Goal: Task Accomplishment & Management: Manage account settings

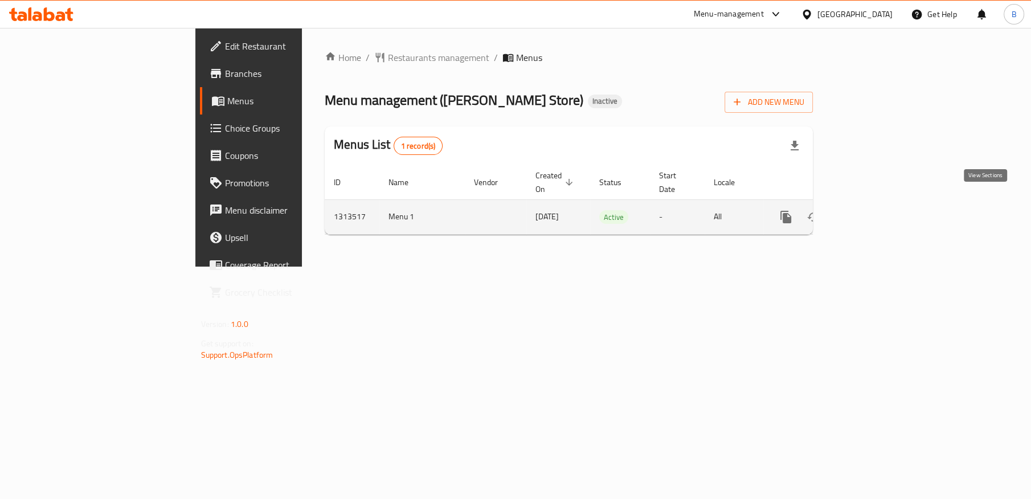
click at [874, 212] on icon "enhanced table" at bounding box center [868, 217] width 10 height 10
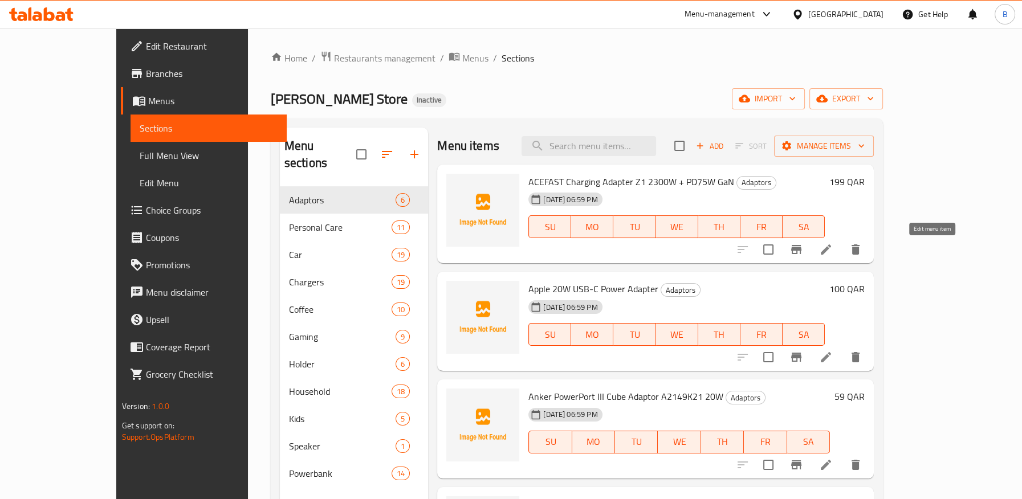
click at [833, 251] on icon at bounding box center [826, 250] width 14 height 14
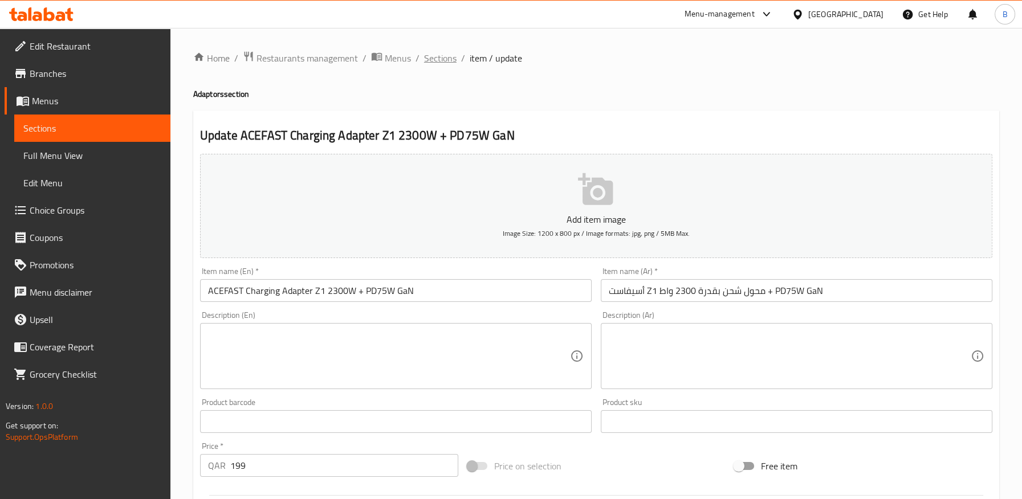
click at [435, 59] on span "Sections" at bounding box center [440, 58] width 32 height 14
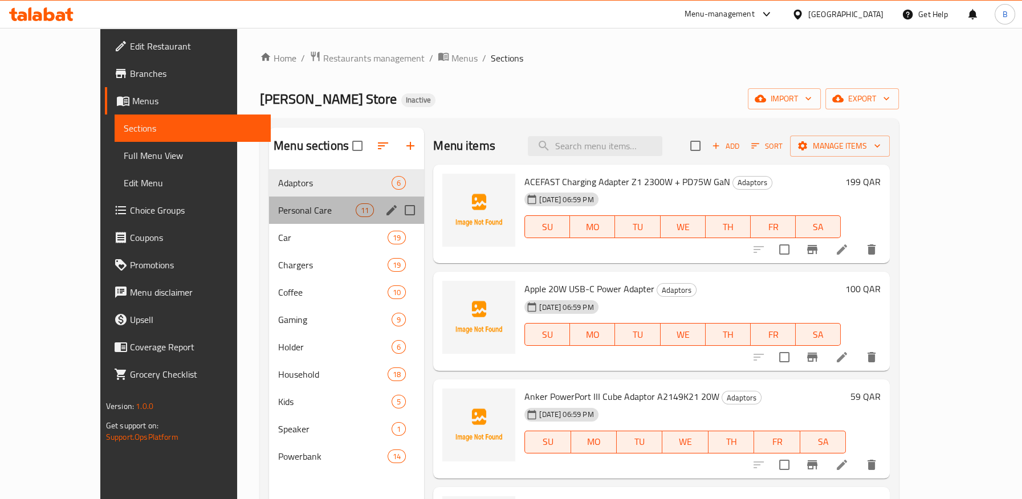
click at [275, 203] on div "Personal Care 11" at bounding box center [346, 210] width 155 height 27
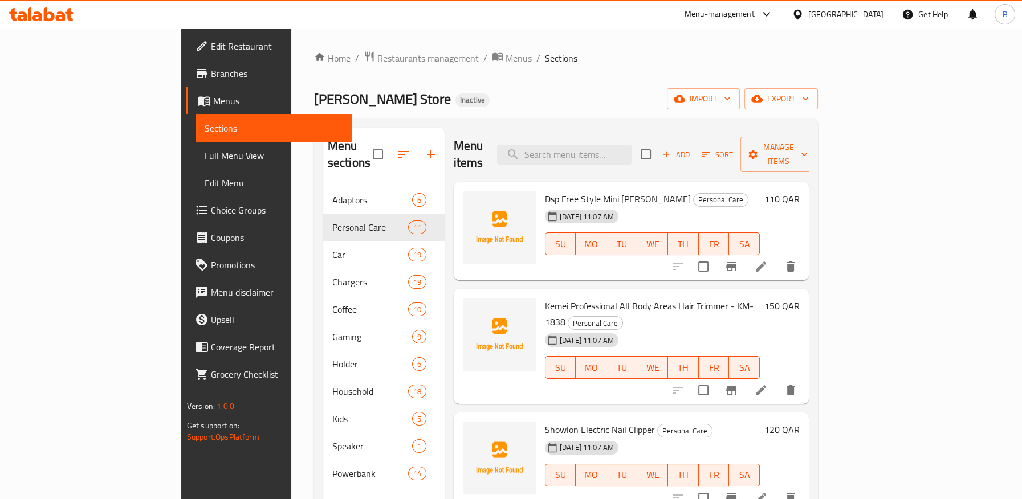
click at [545, 190] on span "Dsp Free Style Mini [PERSON_NAME]" at bounding box center [618, 198] width 146 height 17
copy h6 "Dsp Free Style Mini [PERSON_NAME]"
click at [597, 146] on input "search" at bounding box center [564, 155] width 134 height 20
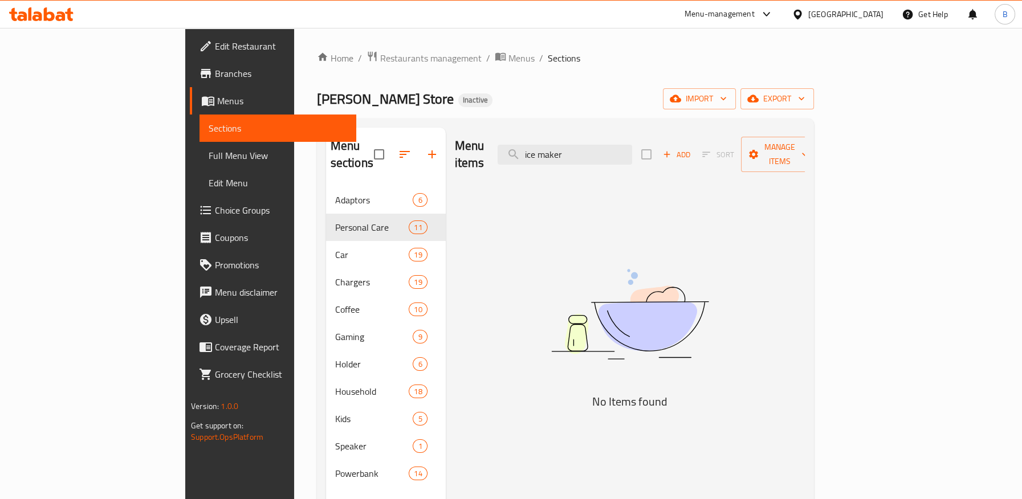
type input "ice maker"
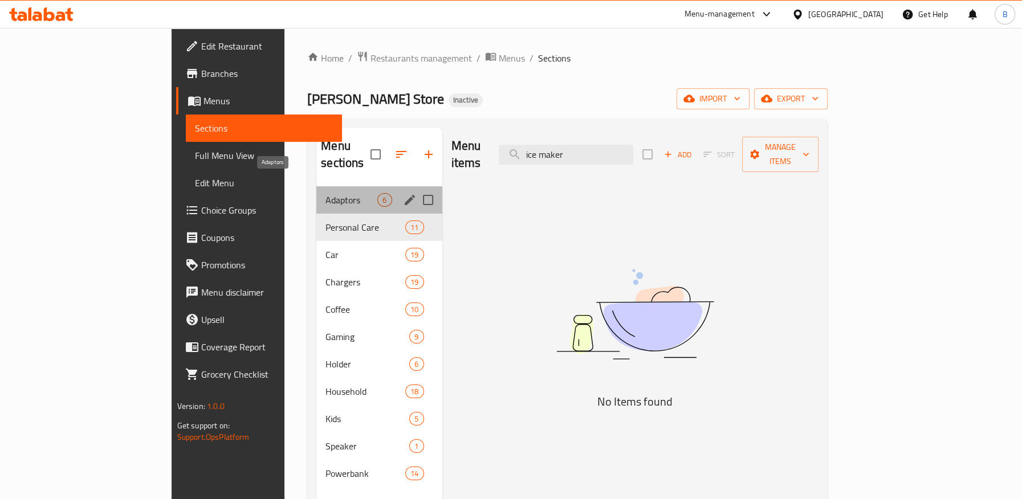
click at [325, 193] on span "Adaptors" at bounding box center [351, 200] width 52 height 14
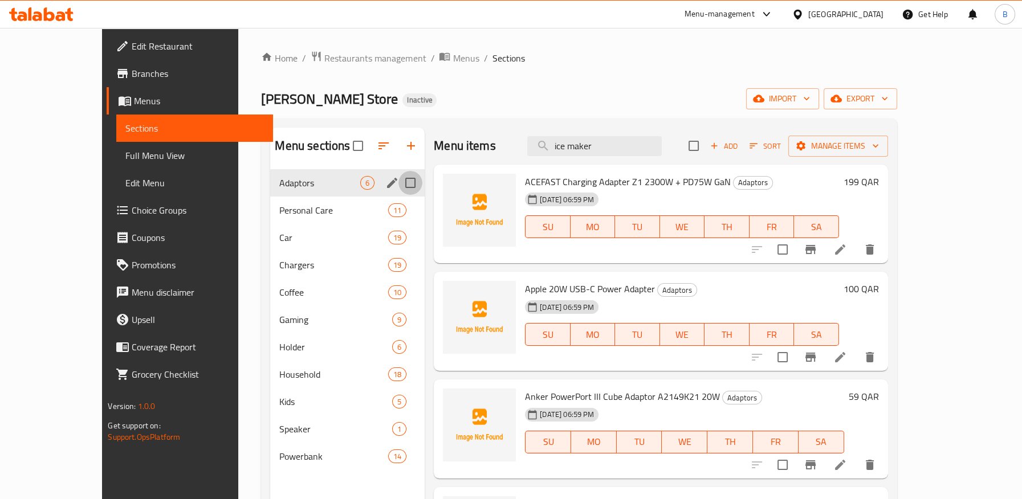
click at [398, 188] on input "Menu sections" at bounding box center [410, 183] width 24 height 24
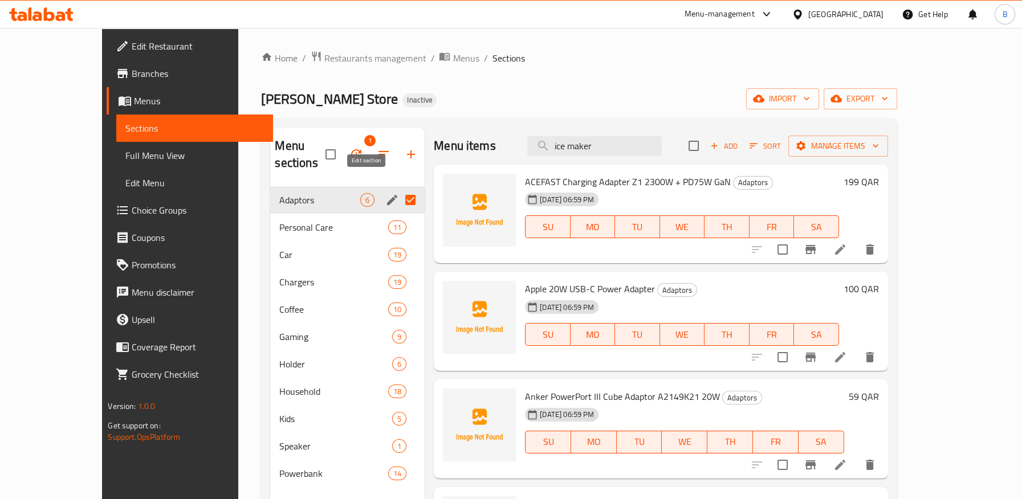
click at [387, 195] on icon "edit" at bounding box center [392, 200] width 10 height 10
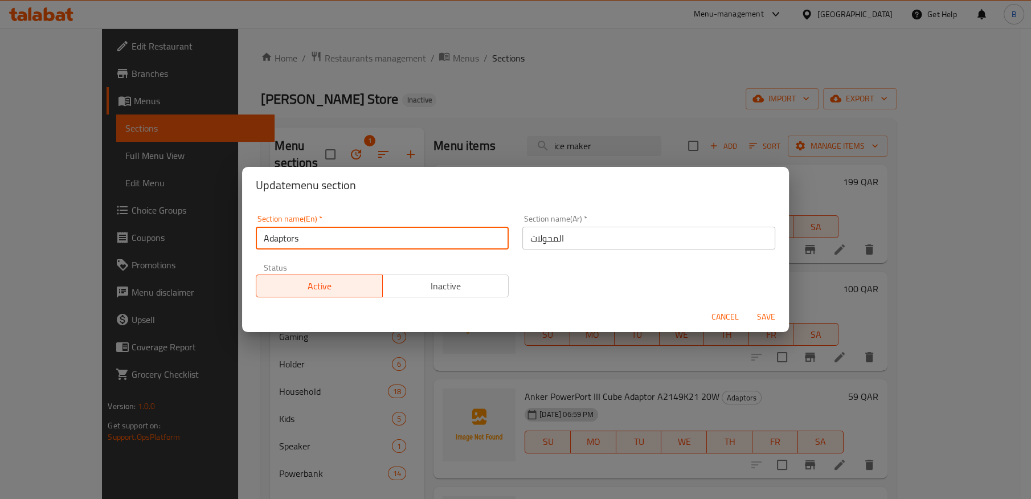
drag, startPoint x: 343, startPoint y: 235, endPoint x: 228, endPoint y: 235, distance: 115.1
click at [228, 235] on div "Update menu section Section name(En)   * Adaptors Section name(En) * Section na…" at bounding box center [515, 249] width 1031 height 499
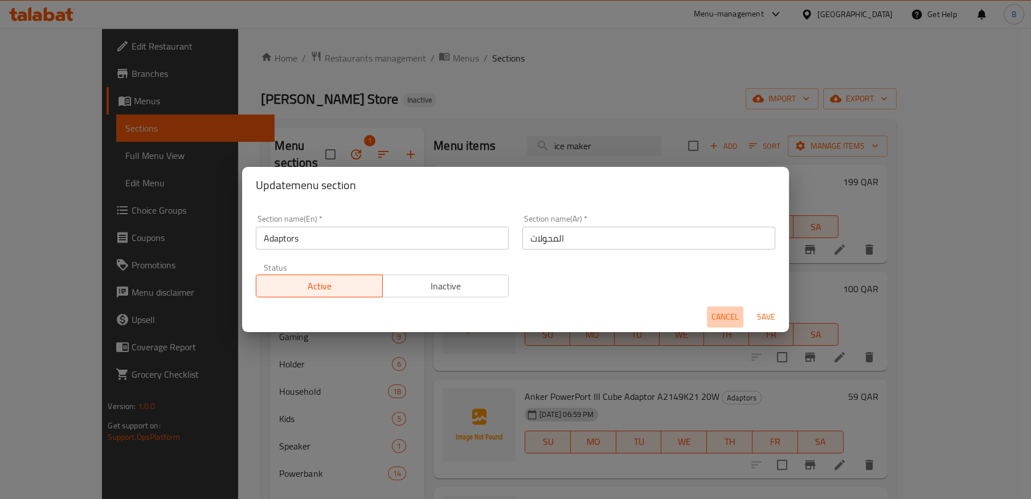
click at [723, 315] on span "Cancel" at bounding box center [725, 317] width 27 height 14
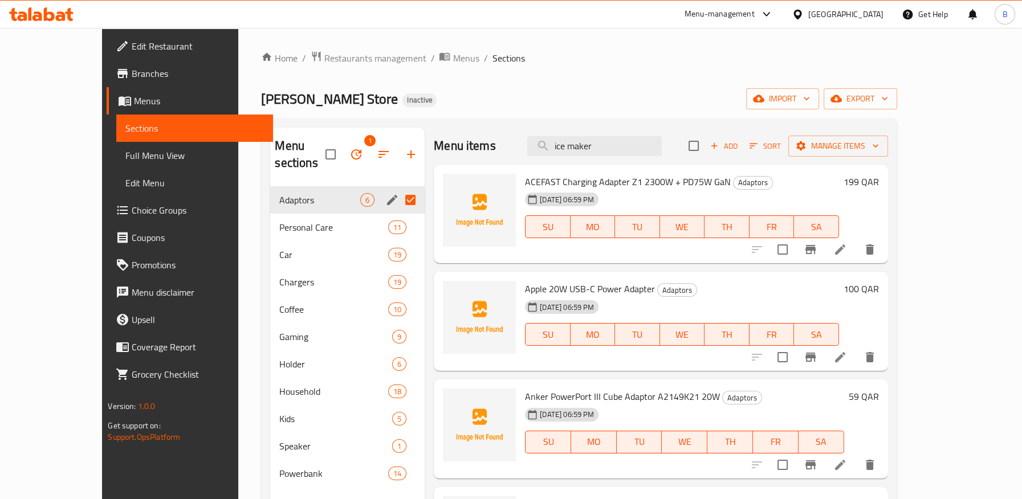
click at [398, 189] on input "Menu sections" at bounding box center [410, 200] width 24 height 24
checkbox input "false"
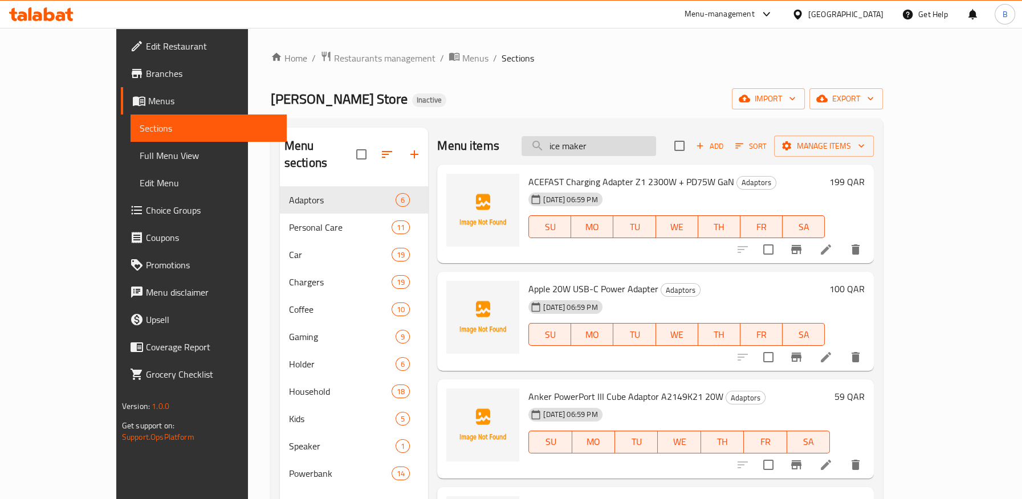
click at [614, 146] on input "ice maker" at bounding box center [588, 146] width 134 height 20
paste input "PHOMEMO BARCODE PRINTER PORTABLE"
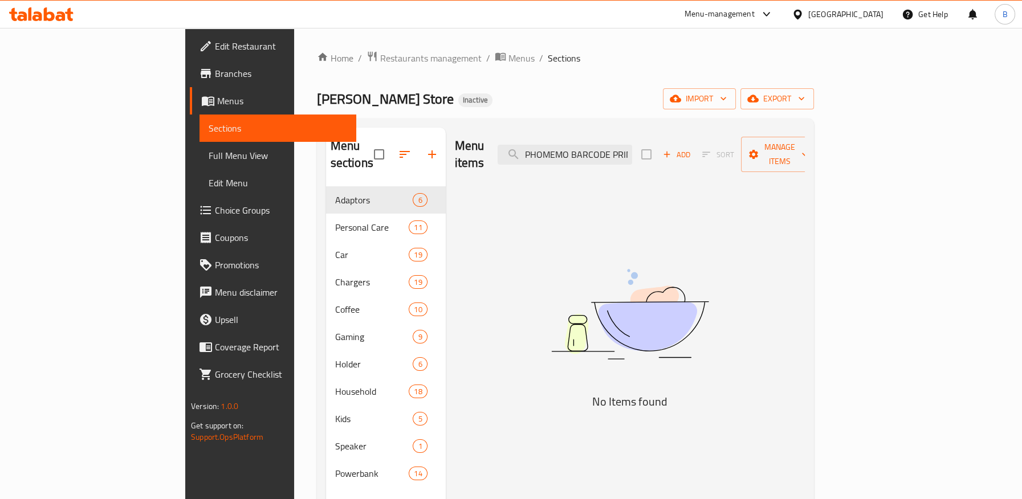
drag, startPoint x: 652, startPoint y: 145, endPoint x: 484, endPoint y: 165, distance: 169.2
click at [484, 165] on div "Menu items PHOMEMO BARCODE PRINTER PORTABLE Add Sort Manage items" at bounding box center [630, 155] width 350 height 54
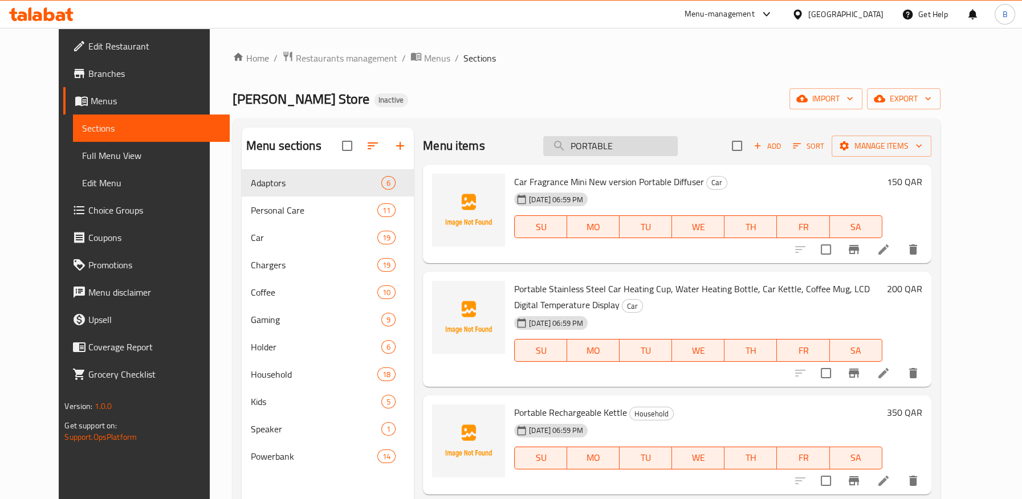
click at [662, 145] on input "PORTABLE" at bounding box center [610, 146] width 134 height 20
drag, startPoint x: 659, startPoint y: 143, endPoint x: 500, endPoint y: 144, distance: 159.0
click at [500, 144] on div "Menu items PORTABLE Add Sort Manage items" at bounding box center [677, 146] width 508 height 37
paste input "PHOMEMO BARCODE PRINTER"
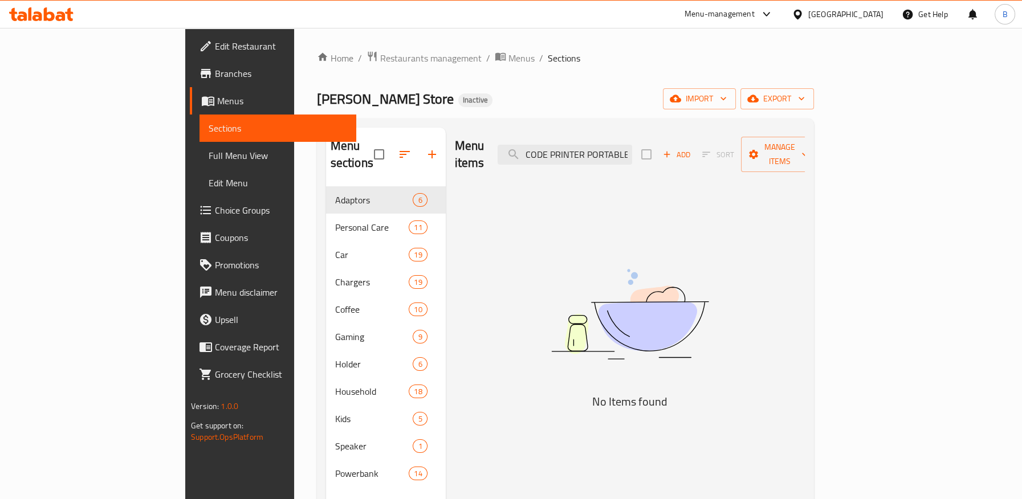
drag, startPoint x: 652, startPoint y: 144, endPoint x: 735, endPoint y: 144, distance: 82.1
click at [735, 144] on div "Menu items PHOMEMO BARCODE PRINTER PORTABLE Add Sort Manage items" at bounding box center [630, 155] width 350 height 54
click at [632, 148] on input "PHOMEMO BARCODE PRINTER" at bounding box center [564, 155] width 134 height 20
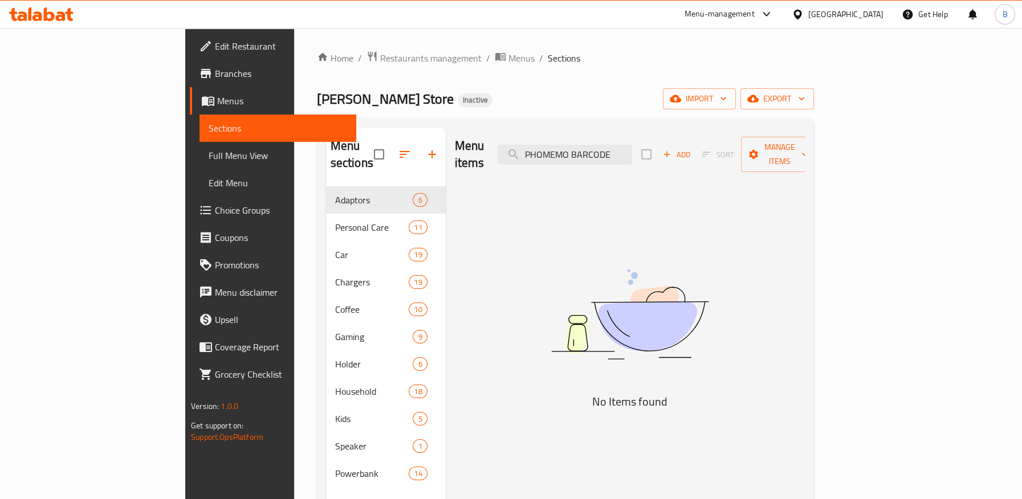
scroll to position [0, 0]
click at [632, 150] on input "PHOMEMO BARCODE" at bounding box center [564, 155] width 134 height 20
click at [603, 145] on input "PHOMEMO" at bounding box center [564, 155] width 134 height 20
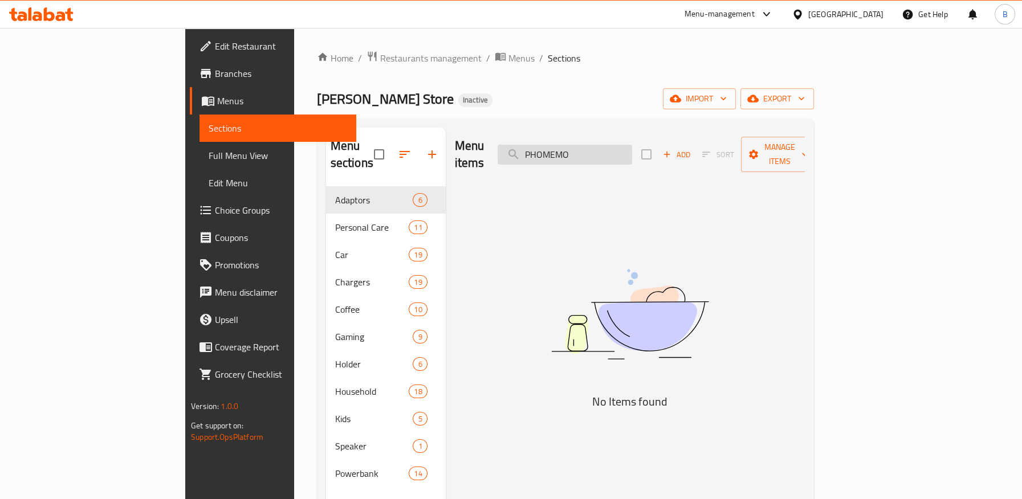
click at [603, 145] on input "PHOMEMO" at bounding box center [564, 155] width 134 height 20
paste input "BARCODE PRINTER PORTABLE"
drag, startPoint x: 657, startPoint y: 146, endPoint x: 527, endPoint y: 144, distance: 129.9
click at [527, 144] on div "Menu items PHOMEMO BARCODE PRINTER PORTABLE Add Sort Manage items" at bounding box center [630, 155] width 350 height 54
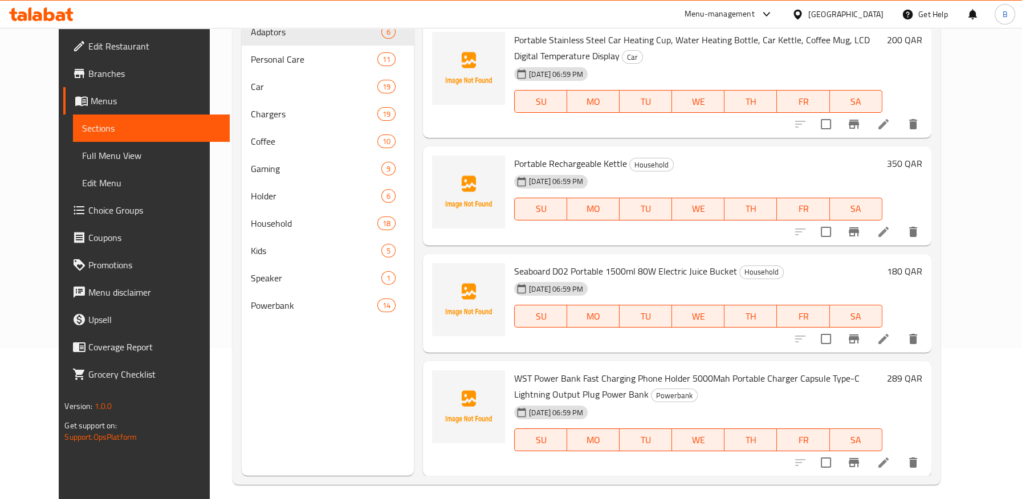
scroll to position [160, 0]
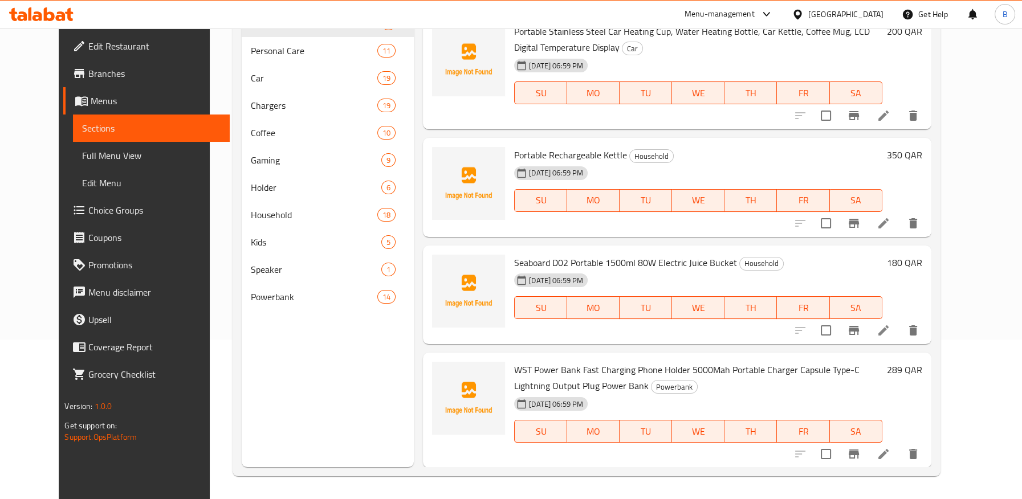
type input "ORTABLE"
click at [88, 50] on span "Edit Restaurant" at bounding box center [154, 46] width 132 height 14
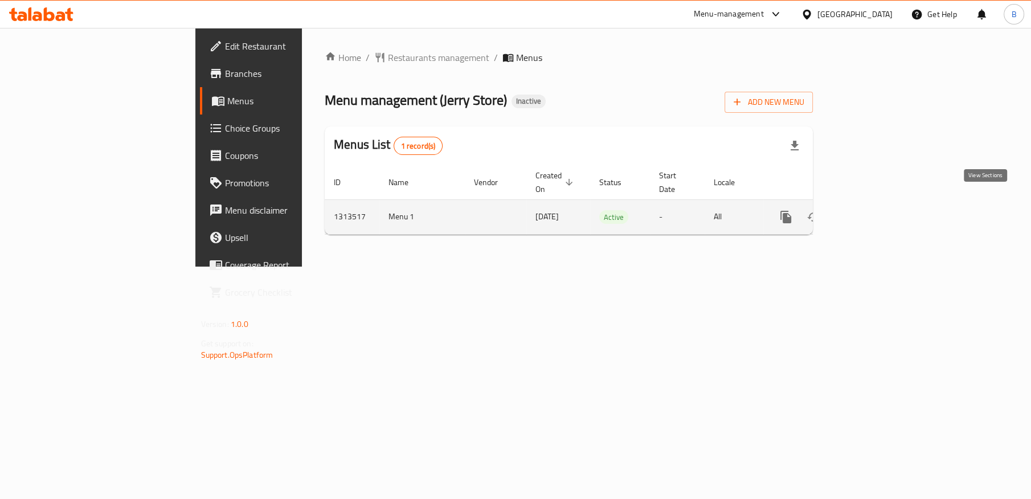
click at [874, 212] on icon "enhanced table" at bounding box center [868, 217] width 10 height 10
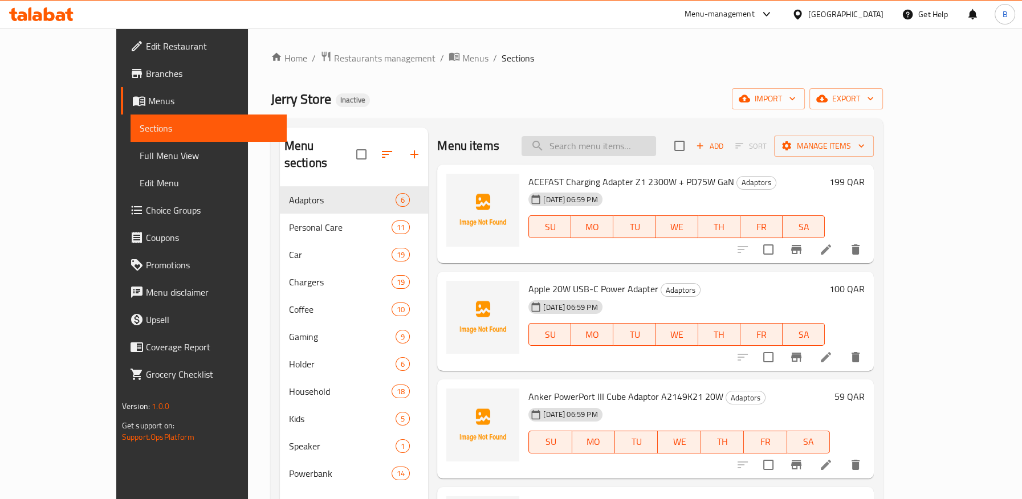
click at [624, 141] on input "search" at bounding box center [588, 146] width 134 height 20
paste input "Foot washer for ablution"
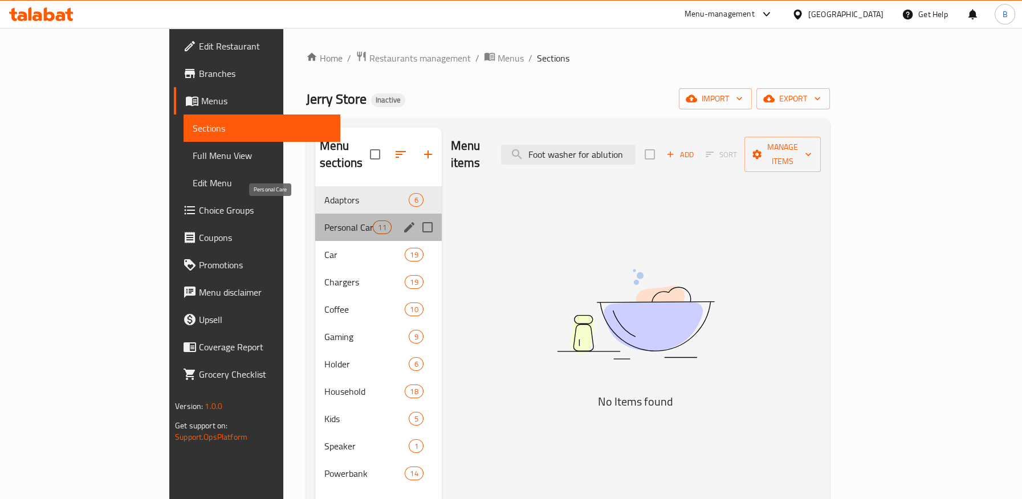
click at [324, 221] on span "Personal Care" at bounding box center [348, 228] width 48 height 14
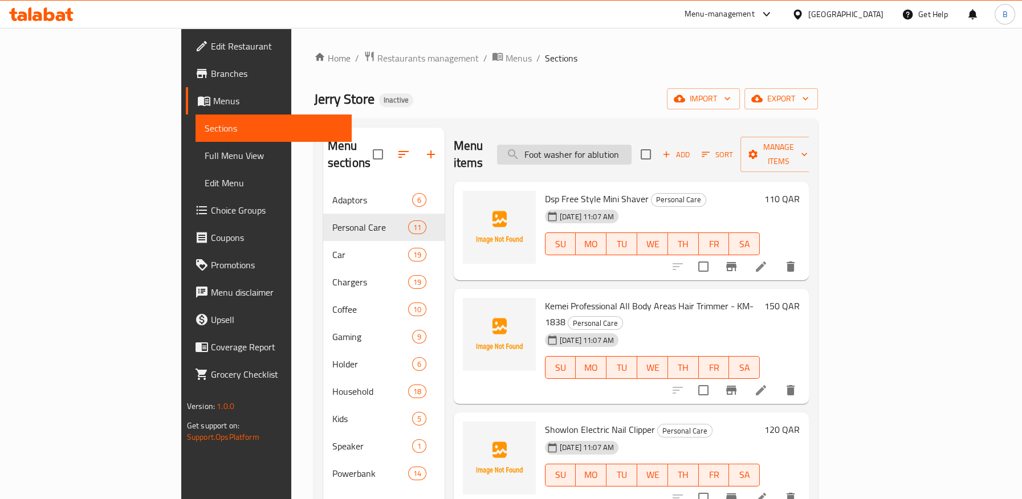
click at [631, 147] on input "Foot washer for ablution" at bounding box center [564, 155] width 134 height 20
drag, startPoint x: 633, startPoint y: 148, endPoint x: 712, endPoint y: 148, distance: 79.8
click at [712, 148] on div "Menu items Foot washer for ablution Add Sort Manage items" at bounding box center [631, 155] width 355 height 54
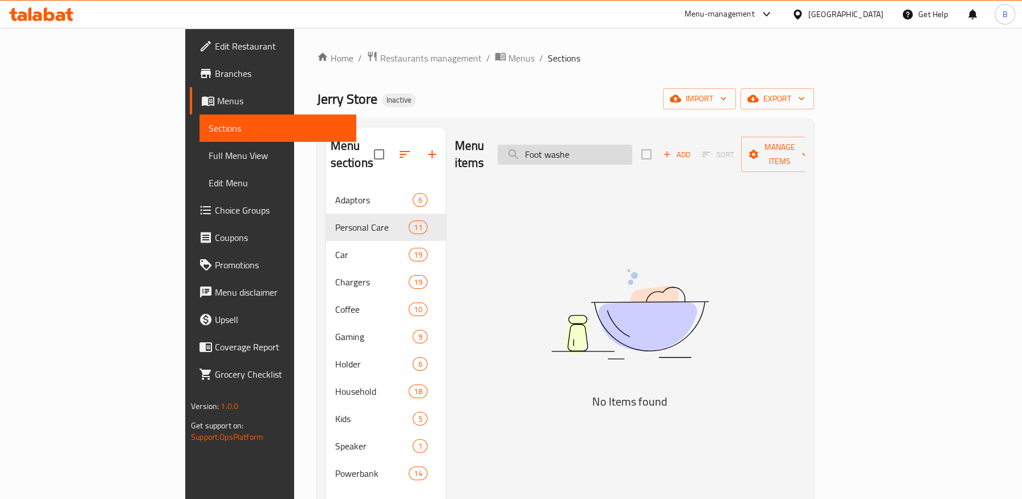
click at [621, 148] on input "Foot washe" at bounding box center [564, 155] width 134 height 20
paste input "DSP FREE STYLE MINI SHAVER"
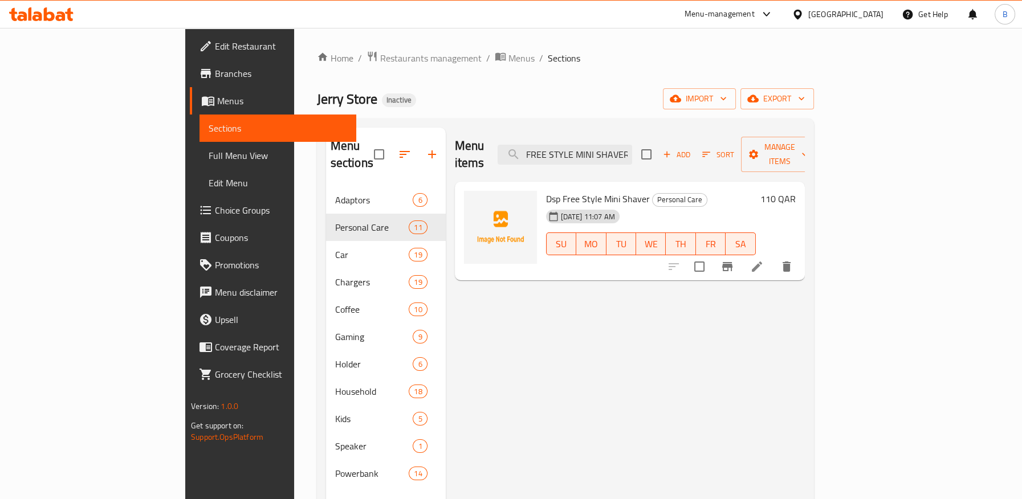
type input "DSP FREE STYLE MINI SHAVER"
click at [764, 260] on icon at bounding box center [757, 267] width 14 height 14
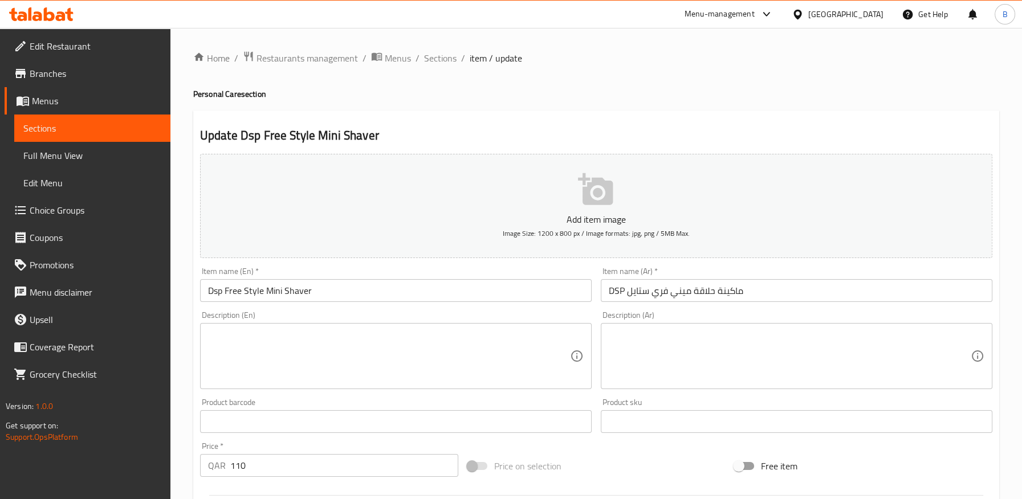
drag, startPoint x: 436, startPoint y: 56, endPoint x: 400, endPoint y: 8, distance: 60.3
click at [436, 56] on span "Sections" at bounding box center [440, 58] width 32 height 14
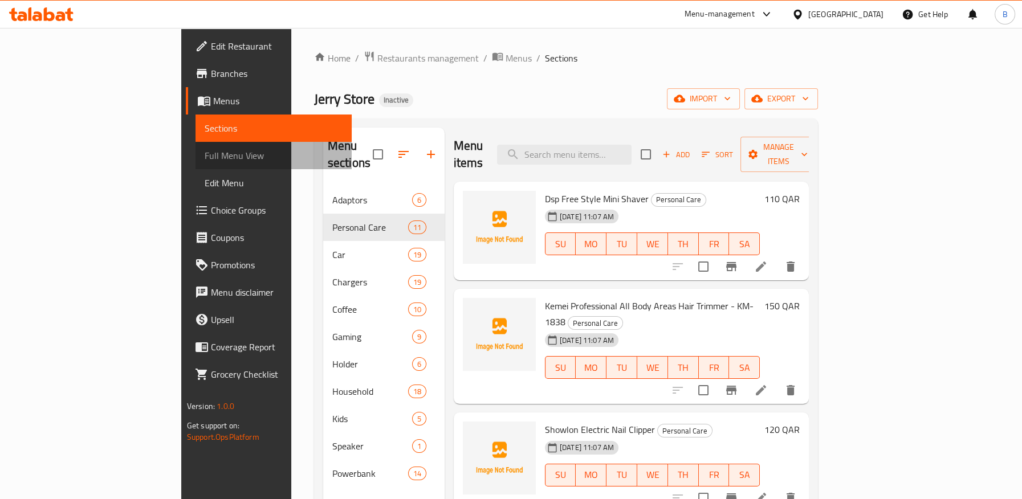
click at [205, 159] on span "Full Menu View" at bounding box center [274, 156] width 138 height 14
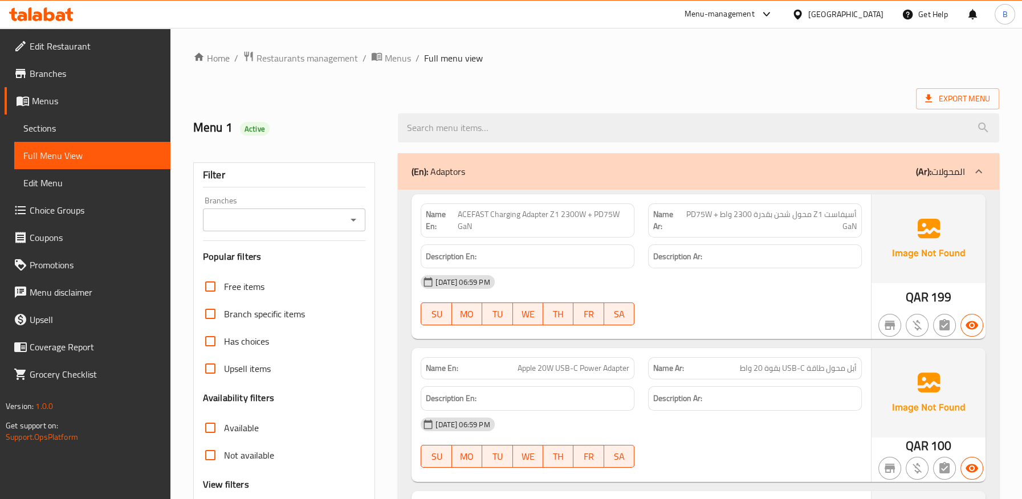
click at [521, 170] on div "(En): Adaptors (Ar): المحولات" at bounding box center [687, 172] width 553 height 14
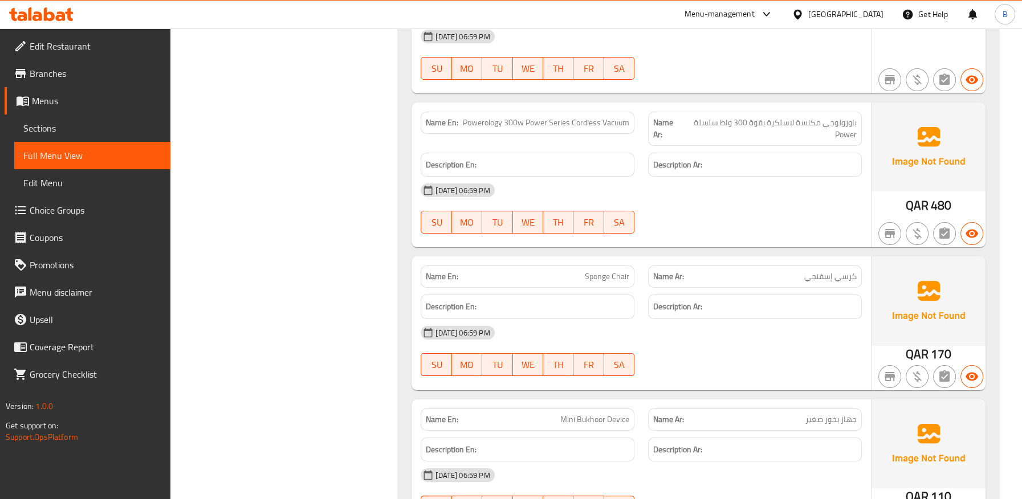
scroll to position [144, 0]
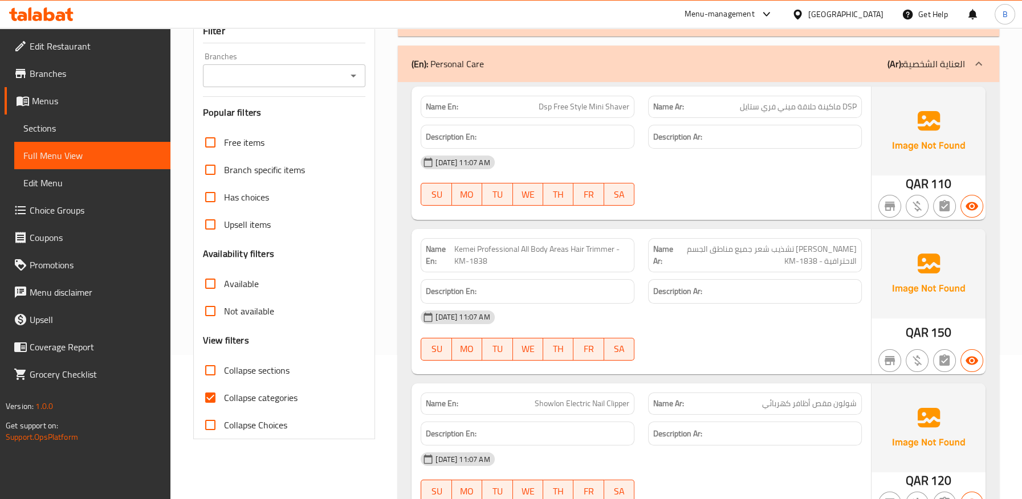
click at [602, 252] on span "Kemei Professional All Body Areas Hair Trimmer - KM-1838" at bounding box center [541, 255] width 175 height 24
click at [601, 252] on span "Kemei Professional All Body Areas Hair Trimmer - KM-1838" at bounding box center [541, 255] width 175 height 24
click at [771, 270] on div "Name Ar: كيمي ماكينة تشذيب شعر جميع مناطق الجسم الاحترافية - KM-1838" at bounding box center [755, 255] width 214 height 34
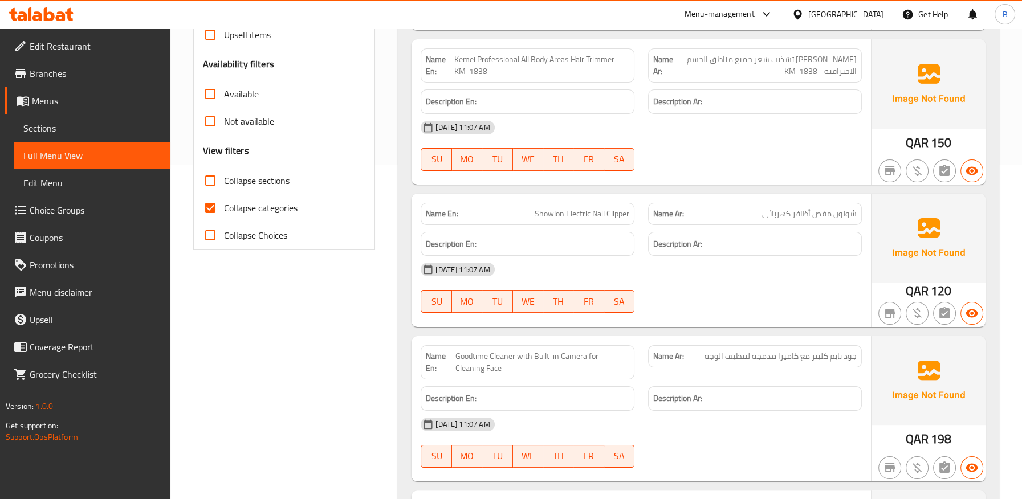
scroll to position [1022, 0]
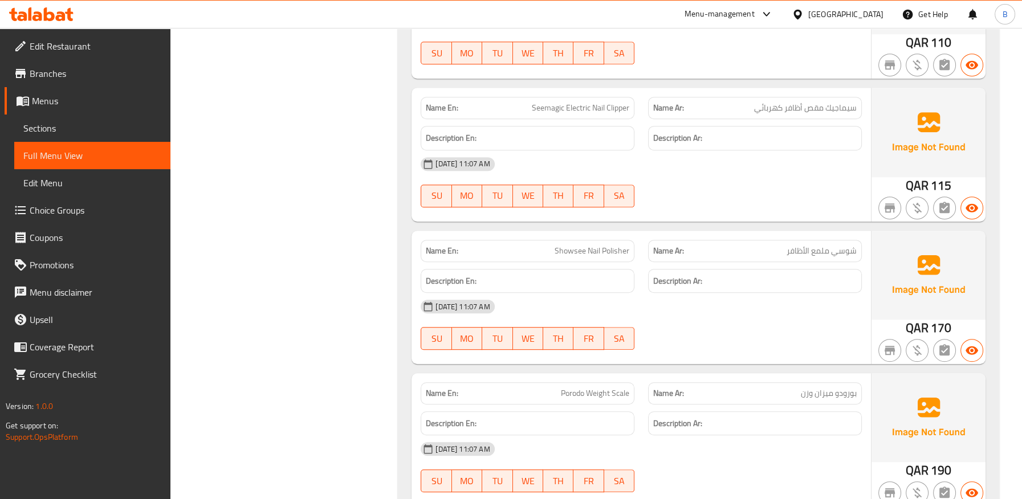
click at [594, 252] on span "Showsee Nail Polisher" at bounding box center [591, 251] width 75 height 12
copy span "Showsee Nail Polisher"
click at [739, 296] on div "[DATE] 11:07 AM" at bounding box center [641, 306] width 455 height 27
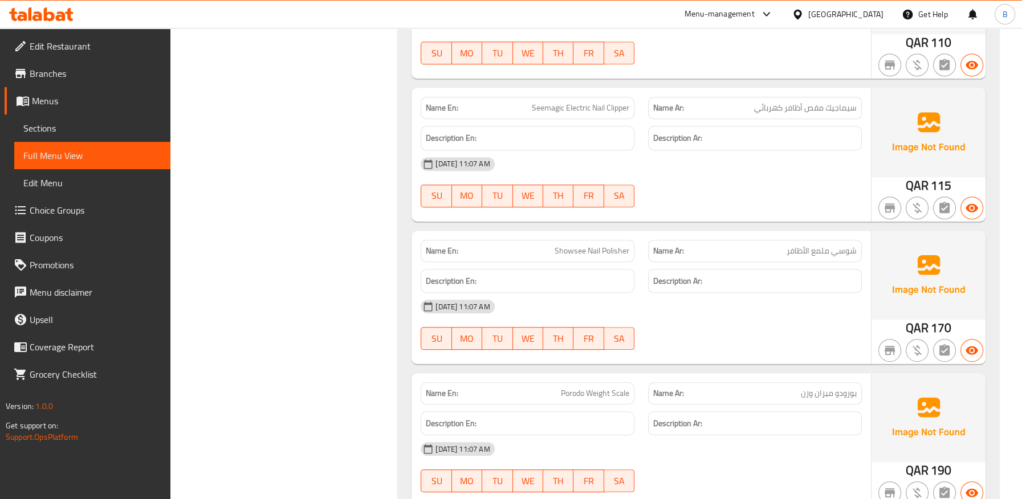
click at [611, 255] on span "Showsee Nail Polisher" at bounding box center [591, 251] width 75 height 12
copy span "Showsee Nail Polisher"
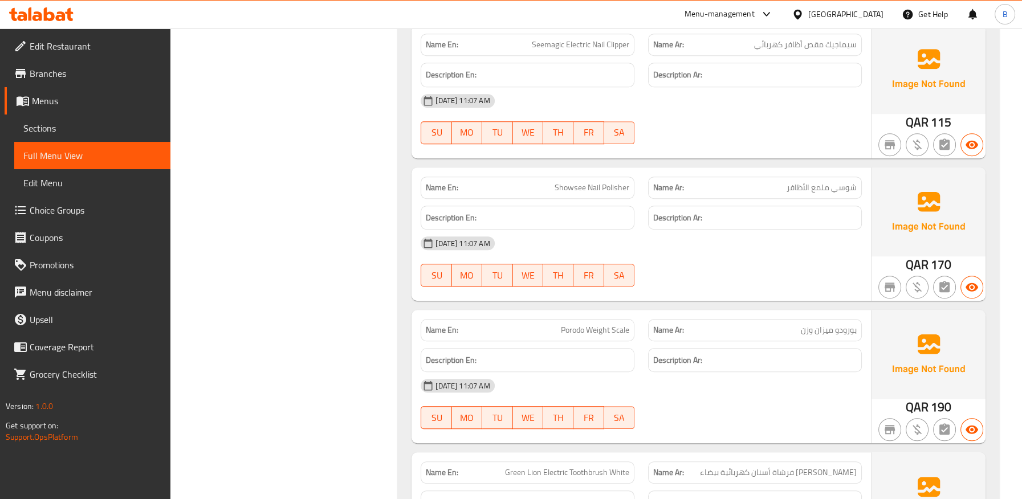
scroll to position [440, 0]
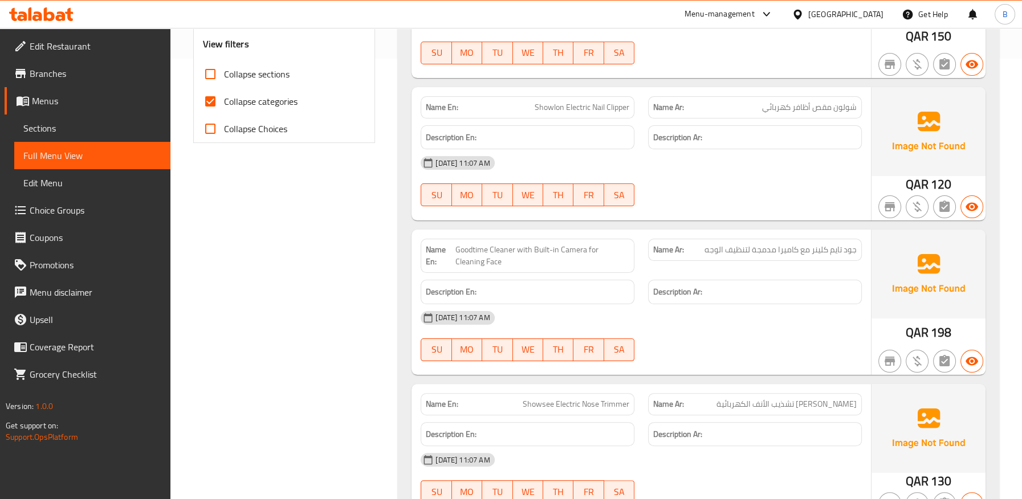
click at [500, 260] on span "Goodtime Cleaner with Built-in Camera for Cleaning Face" at bounding box center [542, 256] width 174 height 24
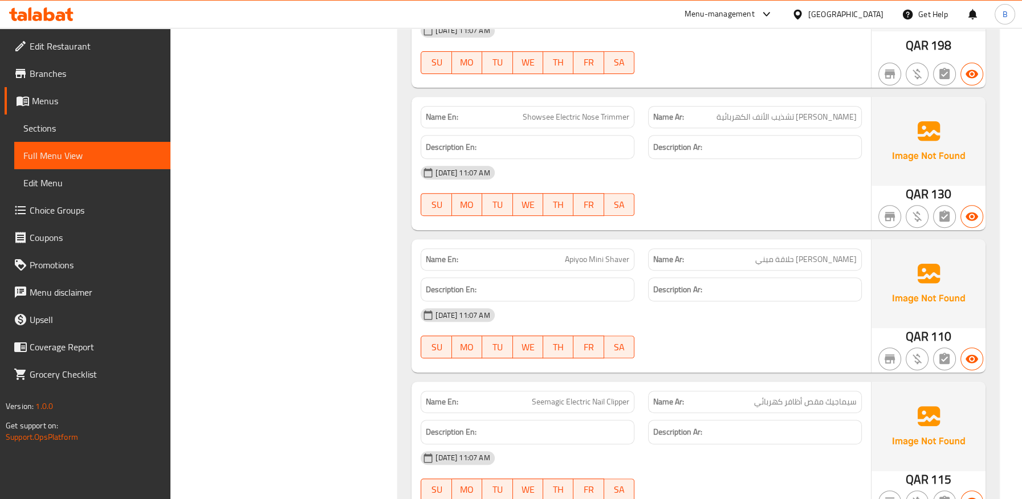
scroll to position [757, 0]
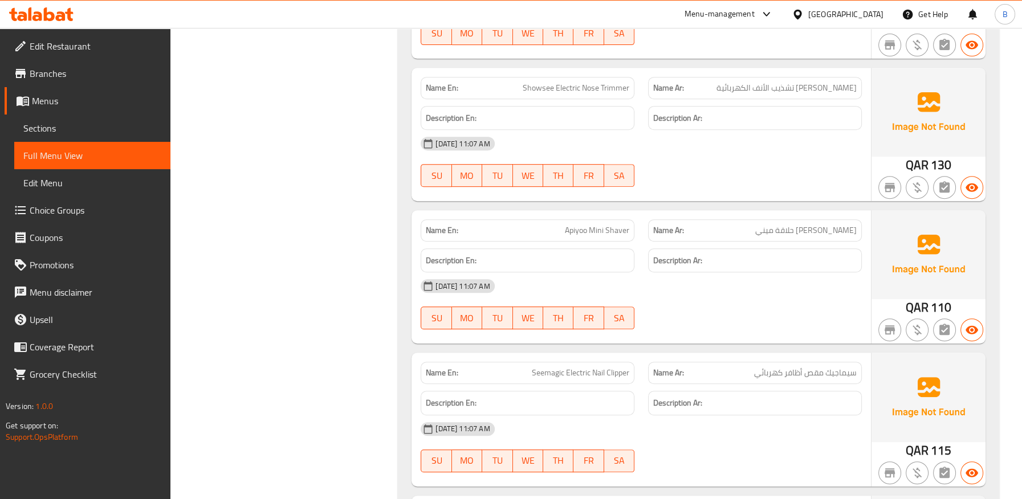
click at [642, 412] on div "Description Ar:" at bounding box center [754, 403] width 227 height 38
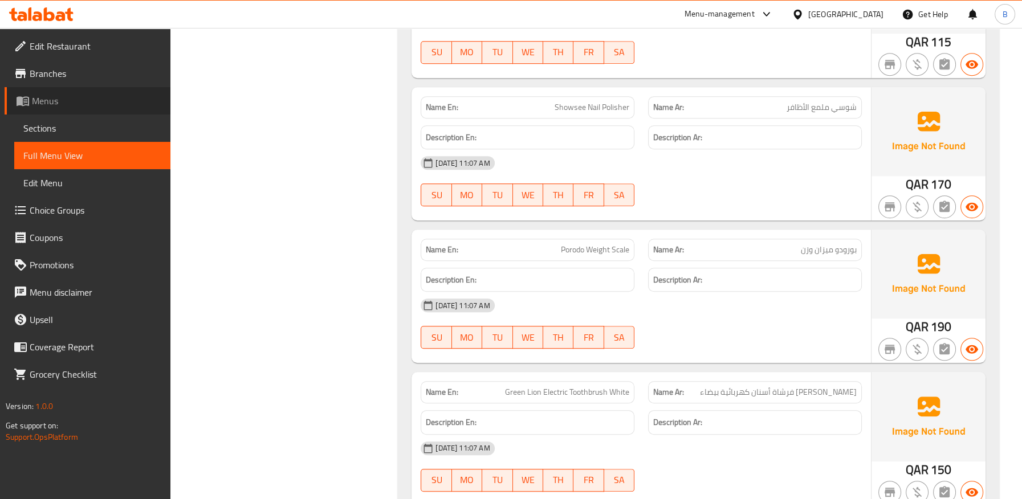
click at [40, 104] on span "Menus" at bounding box center [96, 101] width 129 height 14
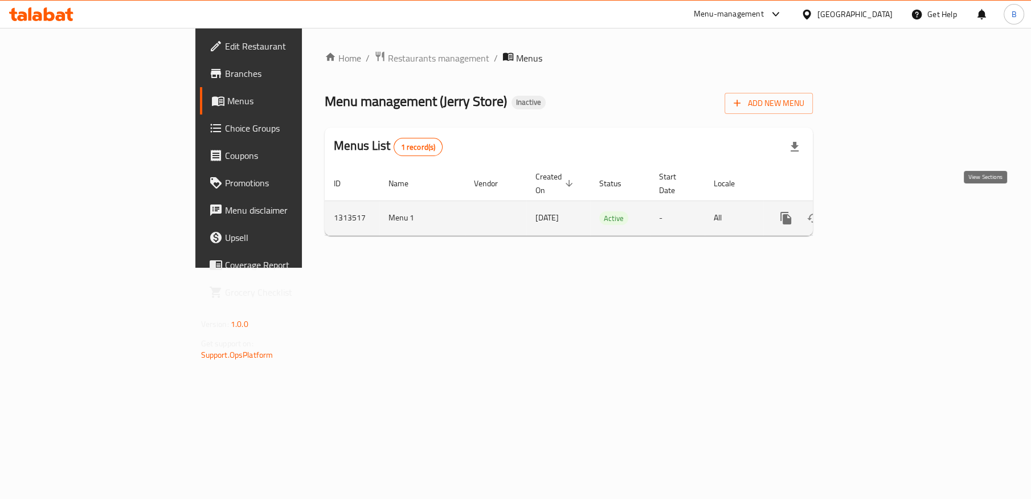
click at [882, 215] on link "enhanced table" at bounding box center [868, 218] width 27 height 27
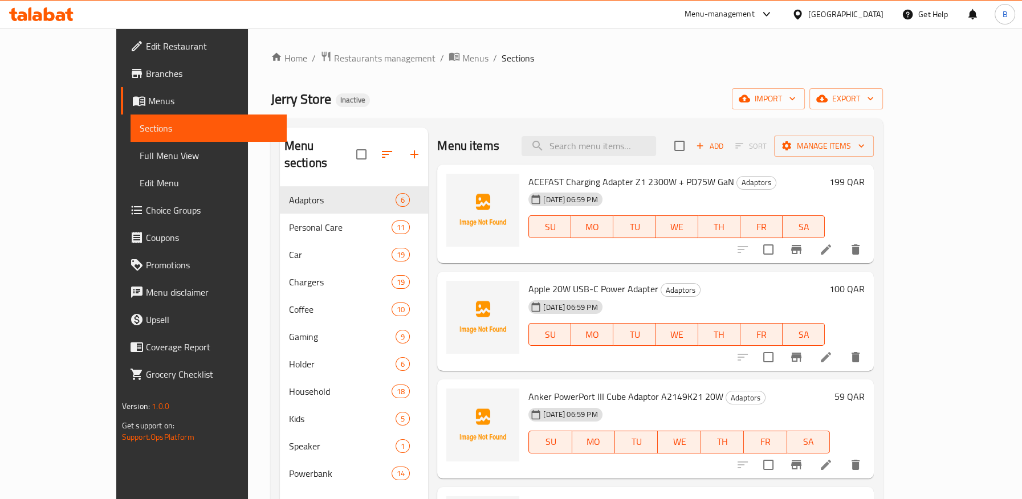
click at [528, 180] on span "ACEFAST Charging Adapter Z1 2300W + PD75W GaN" at bounding box center [631, 181] width 206 height 17
copy span "ACEFAST"
drag, startPoint x: 496, startPoint y: 290, endPoint x: 520, endPoint y: 291, distance: 23.4
click at [524, 291] on div "Apple 20W USB-C Power Adapter Adaptors 22-09-2025 06:59 PM SU MO TU WE TH FR SA" at bounding box center [676, 321] width 305 height 90
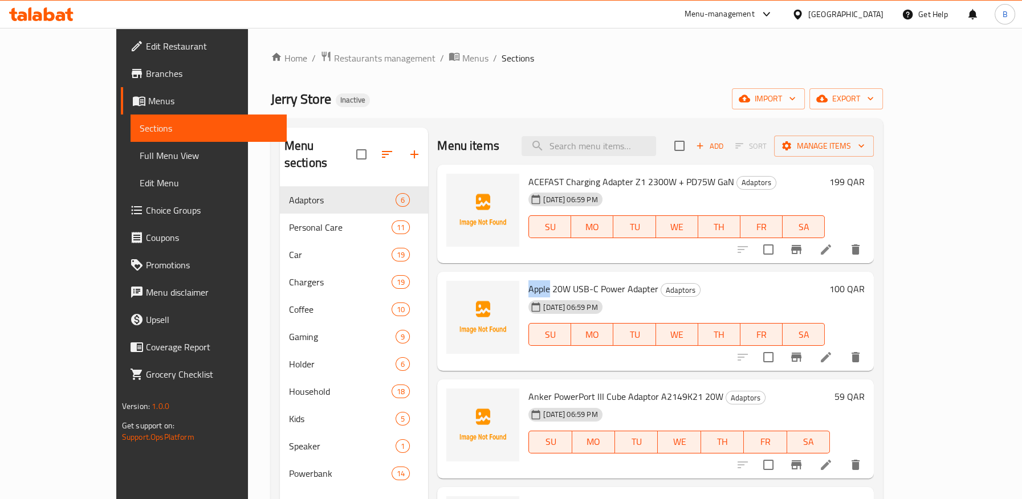
copy span "Apple"
click at [146, 67] on span "Branches" at bounding box center [212, 74] width 132 height 14
